Goal: Transaction & Acquisition: Purchase product/service

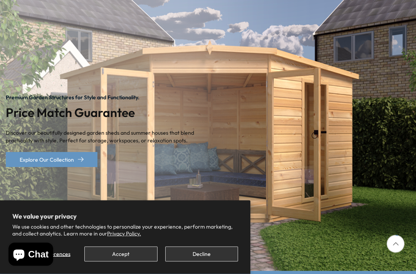
click at [120, 262] on button "Accept" at bounding box center [120, 254] width 73 height 15
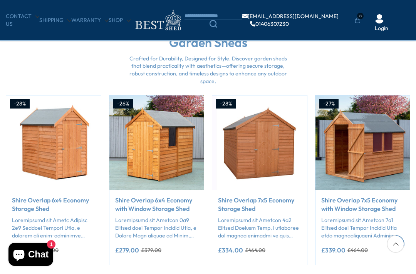
scroll to position [596, 0]
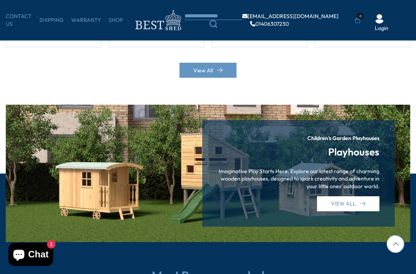
click at [328, 188] on div "Children's Garden Playhouses Playhouses Imaginative Play Starts Here. Explore o…" at bounding box center [298, 173] width 193 height 106
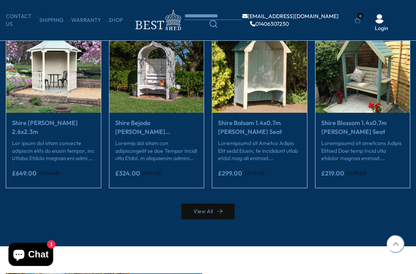
scroll to position [1384, 0]
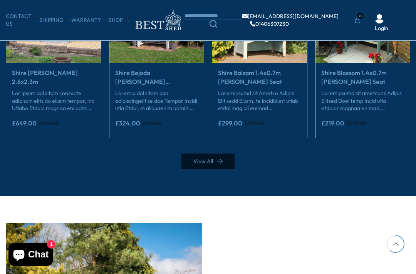
click at [196, 157] on link "View All" at bounding box center [207, 162] width 53 height 16
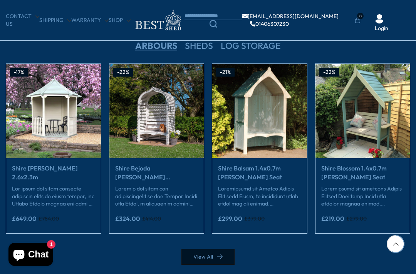
scroll to position [1283, 0]
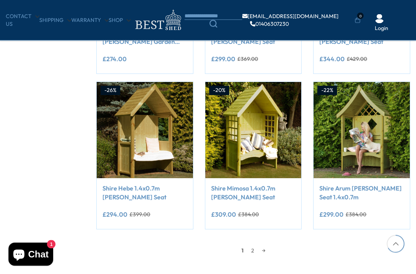
scroll to position [562, 0]
click at [249, 250] on link "2" at bounding box center [252, 251] width 11 height 12
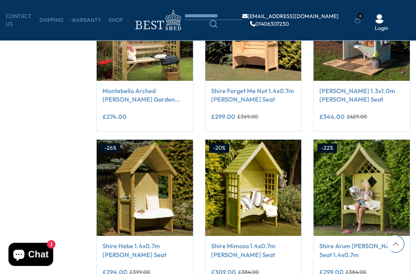
scroll to position [507, 0]
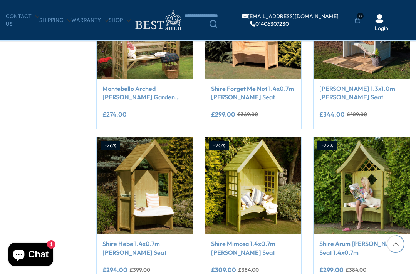
click at [330, 255] on link "Shire Arum [PERSON_NAME] Seat 1.4x0.7m" at bounding box center [361, 248] width 85 height 17
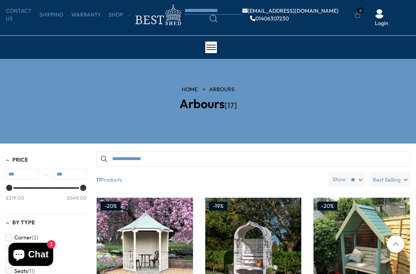
scroll to position [0, 0]
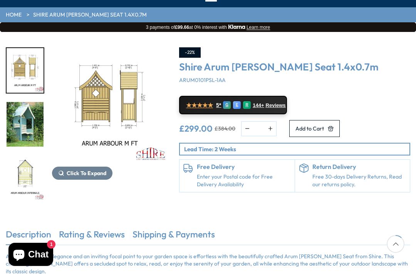
scroll to position [69, 0]
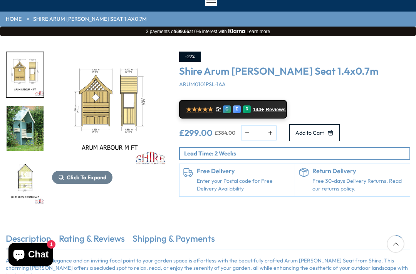
click at [25, 151] on img "4 / 11" at bounding box center [25, 128] width 37 height 45
click at [23, 213] on div "6 / 11" at bounding box center [25, 236] width 39 height 46
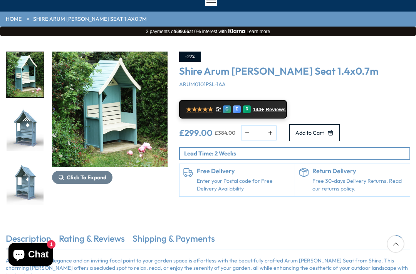
click at [24, 133] on img "7 / 11" at bounding box center [25, 128] width 37 height 45
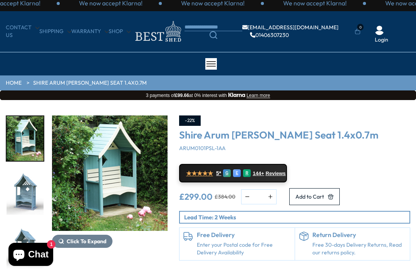
scroll to position [0, 0]
